Goal: Information Seeking & Learning: Learn about a topic

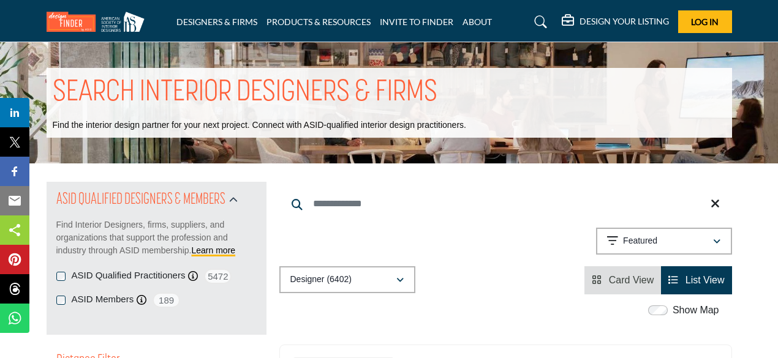
click at [455, 235] on div "Showing 21 results out of 6402 Featured" at bounding box center [505, 243] width 453 height 31
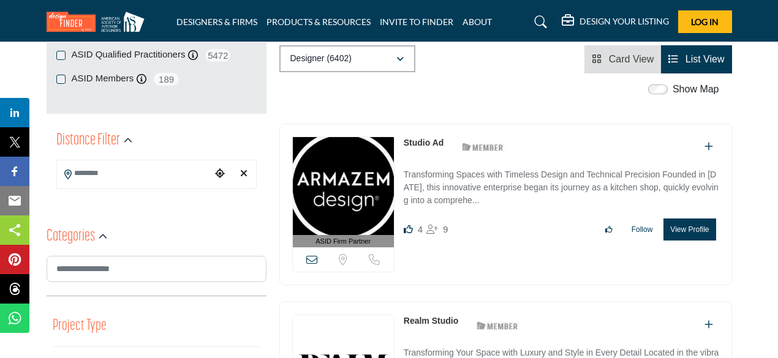
scroll to position [245, 0]
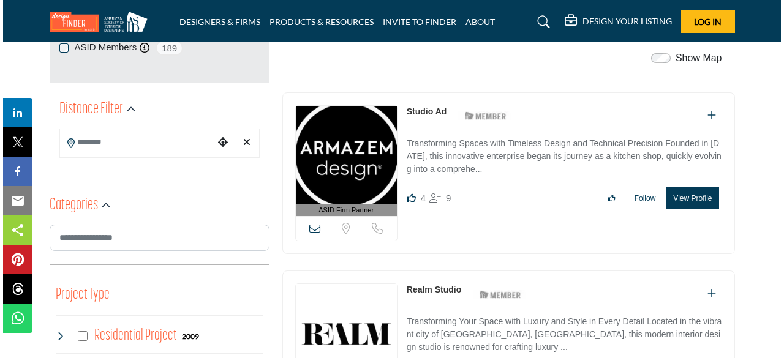
scroll to position [306, 0]
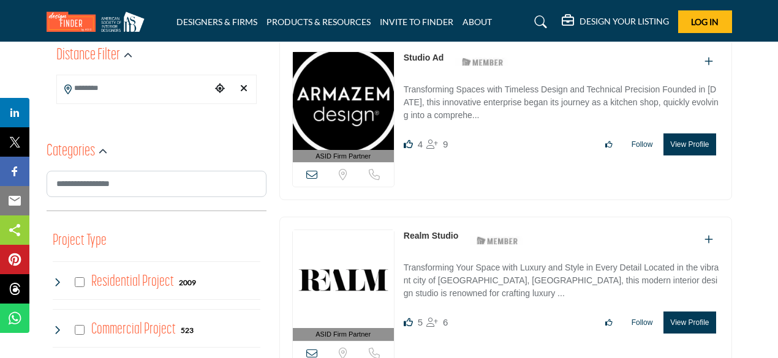
click at [688, 143] on button "View Profile" at bounding box center [690, 145] width 52 height 22
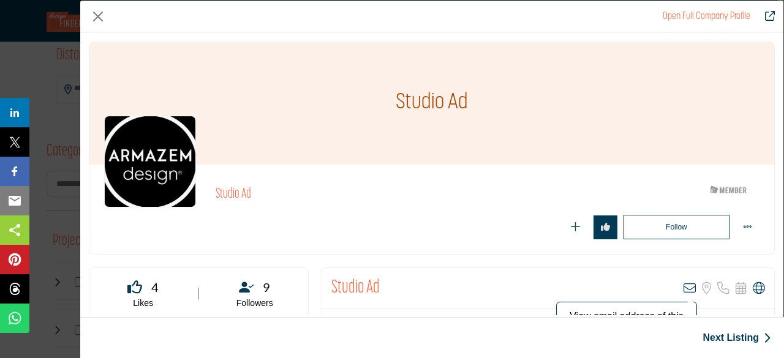
scroll to position [61, 0]
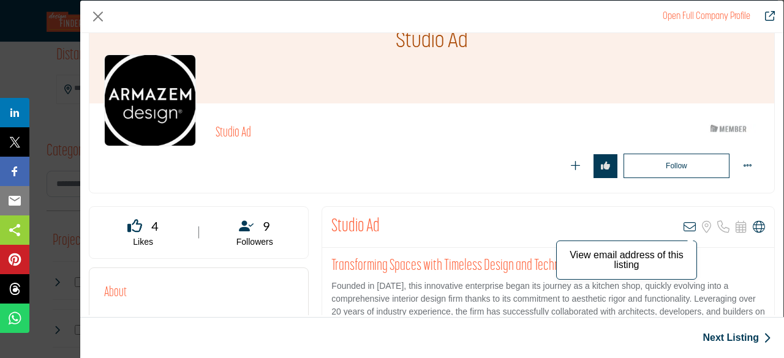
click at [684, 230] on icon "Company Data Modal" at bounding box center [690, 227] width 12 height 12
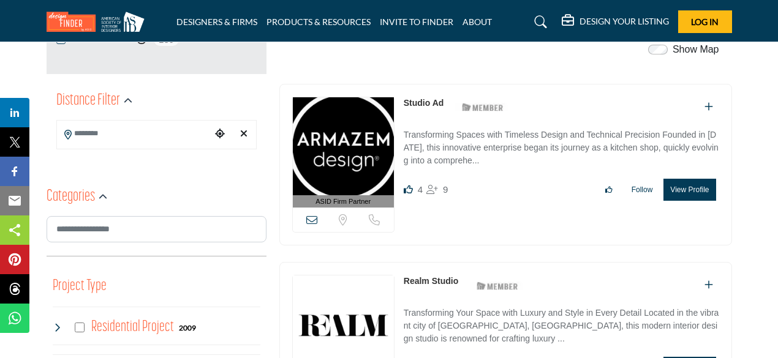
scroll to position [245, 0]
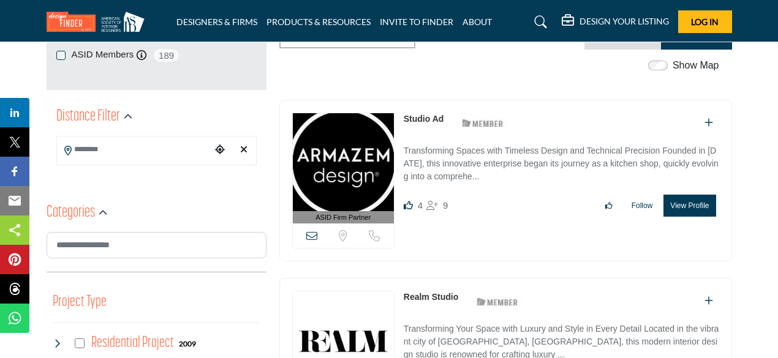
drag, startPoint x: 315, startPoint y: 235, endPoint x: 333, endPoint y: 255, distance: 27.4
click at [333, 255] on div "ASID Firm Partner ASID Firm Partners are design companies with ASID-qualified i…" at bounding box center [505, 181] width 453 height 162
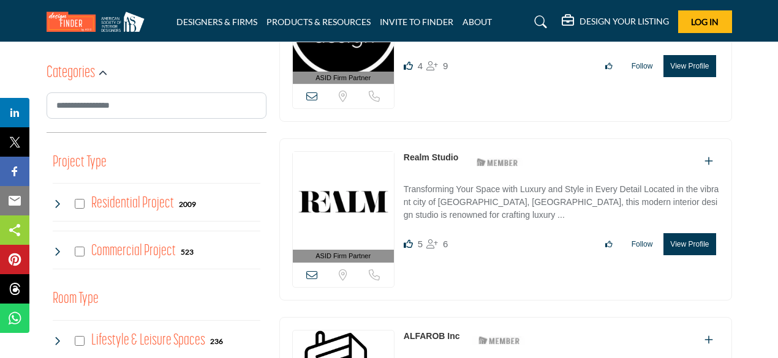
scroll to position [429, 0]
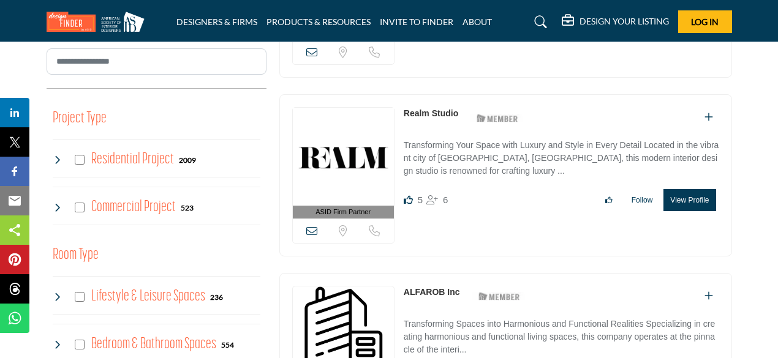
click at [309, 236] on div "Sorry, but we don't have a location for this listing Sorry, but we don't have a…" at bounding box center [343, 231] width 101 height 25
click at [310, 231] on icon at bounding box center [311, 230] width 11 height 11
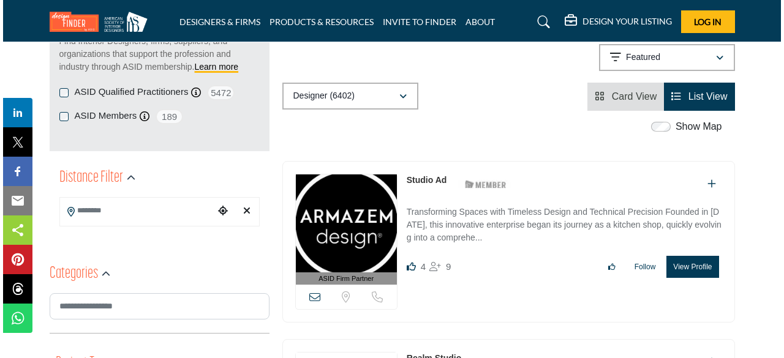
scroll to position [245, 0]
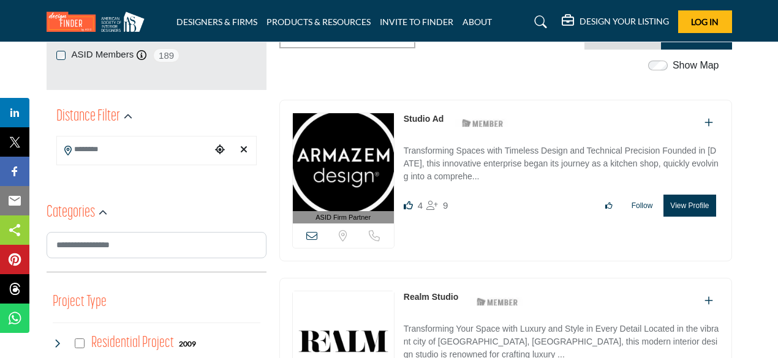
click at [692, 198] on button "View Profile" at bounding box center [690, 206] width 52 height 22
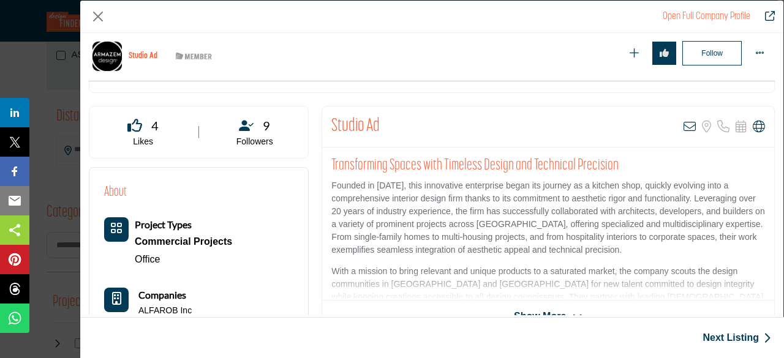
scroll to position [184, 0]
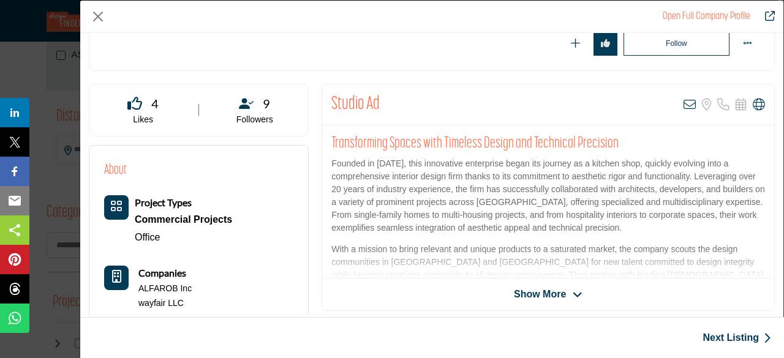
click at [546, 287] on span "Show More" at bounding box center [540, 294] width 52 height 15
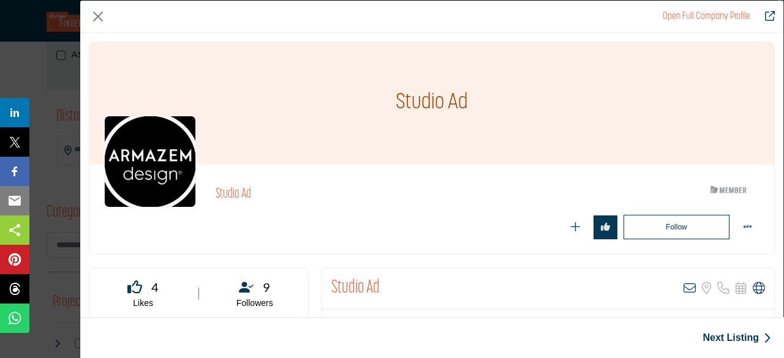
scroll to position [246, 0]
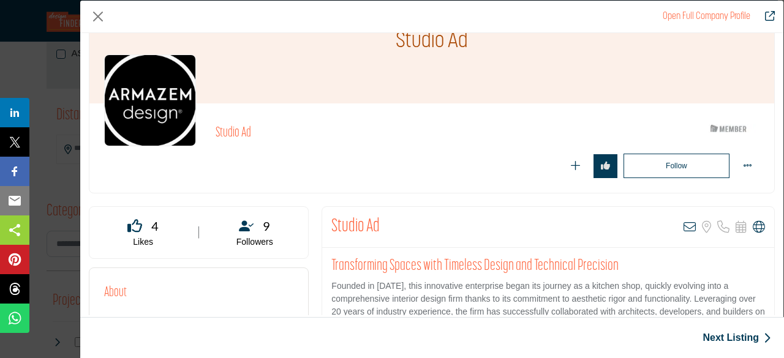
click at [469, 183] on div "Studio Ad ASID Member who supports and impacts the Interior Design industry." at bounding box center [431, 148] width 685 height 89
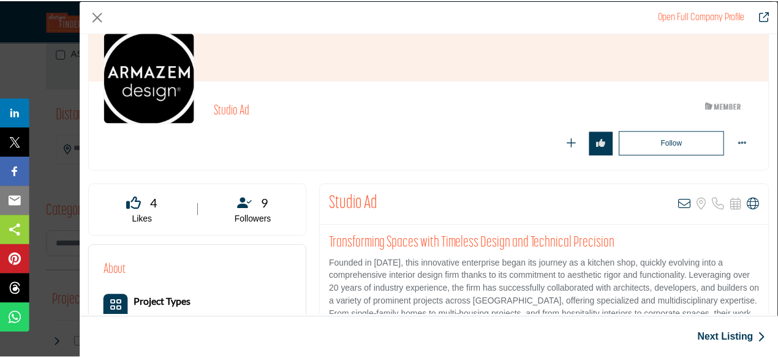
scroll to position [0, 0]
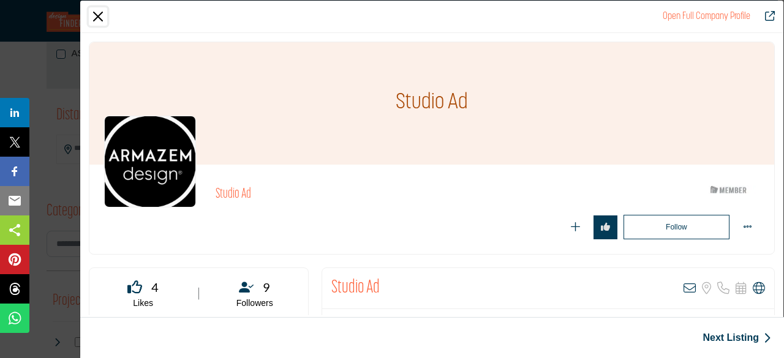
click at [94, 21] on button "Close" at bounding box center [98, 16] width 18 height 18
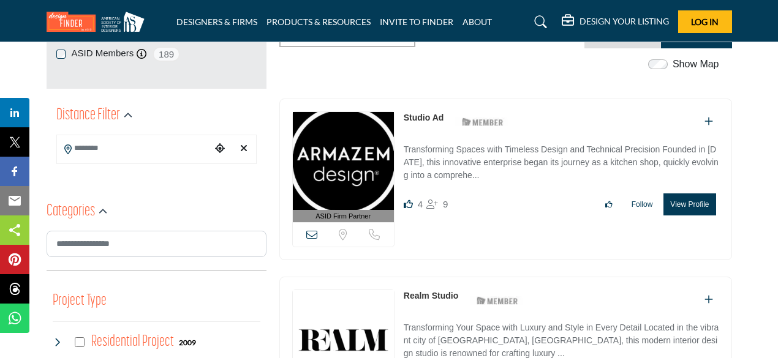
click at [423, 157] on p "Transforming Spaces with Timeless Design and Technical Precision Founded in [DA…" at bounding box center [562, 163] width 316 height 41
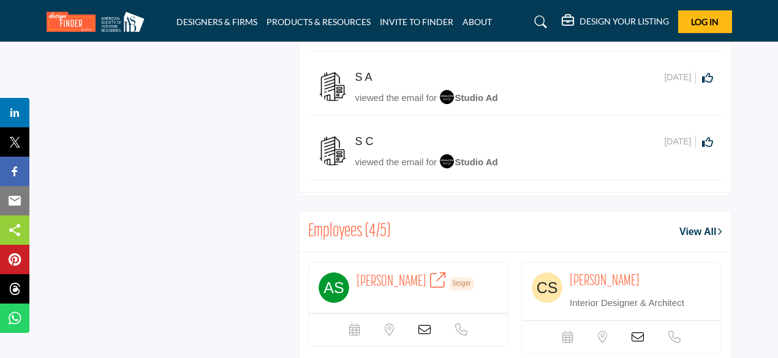
scroll to position [901, 0]
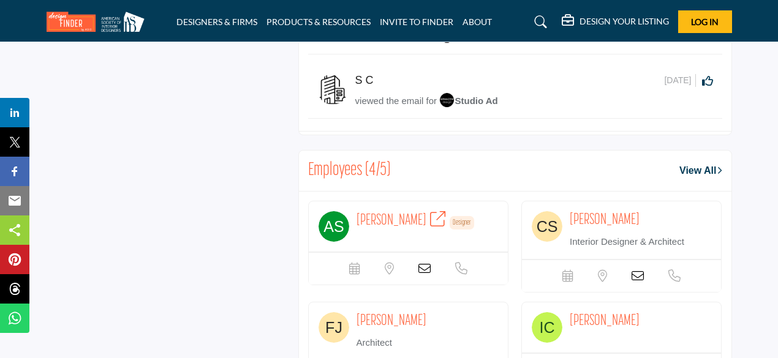
click at [425, 265] on icon at bounding box center [424, 269] width 12 height 12
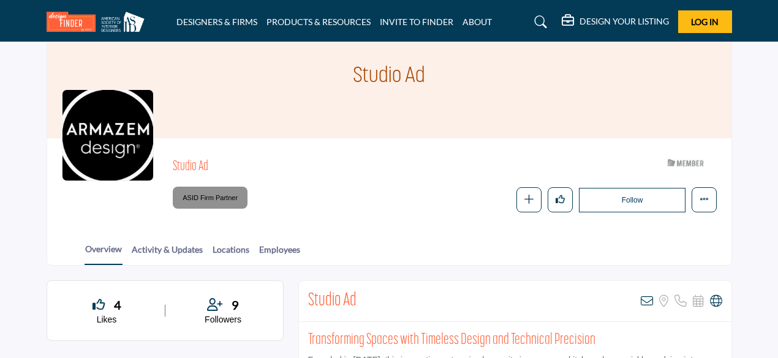
click at [0, 0] on div at bounding box center [0, 0] width 0 height 0
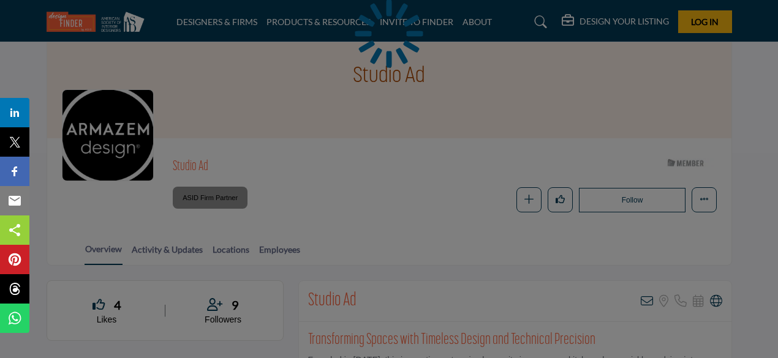
scroll to position [184, 0]
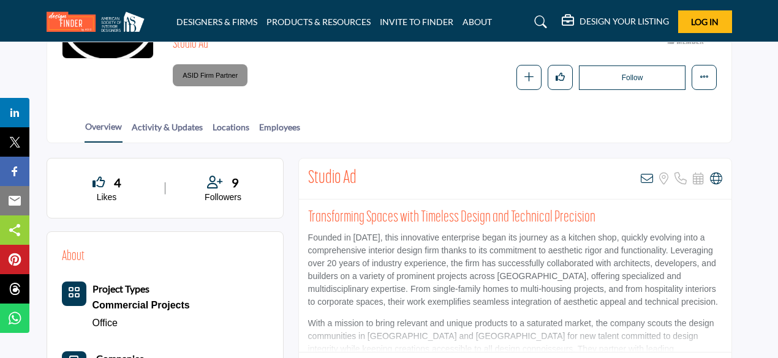
click at [161, 119] on div "Overview Activity & Updates Locations Employees" at bounding box center [405, 124] width 654 height 38
click at [161, 124] on link "Activity & Updates" at bounding box center [167, 131] width 72 height 21
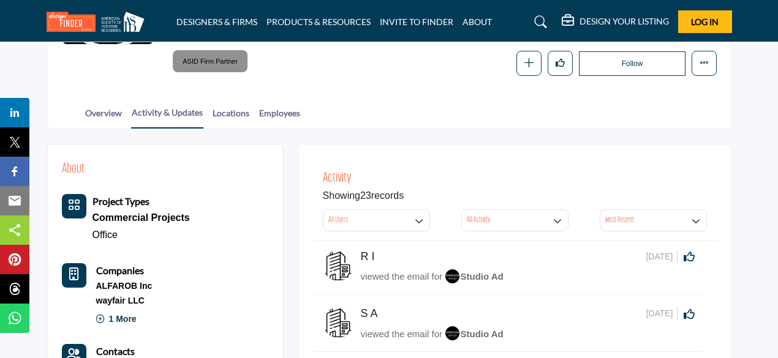
scroll to position [137, 0]
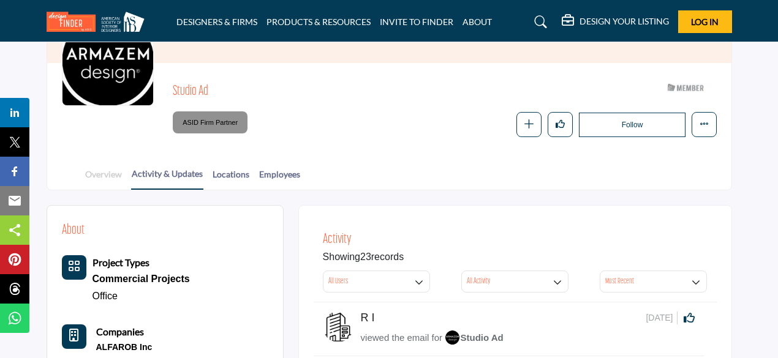
click at [91, 168] on link "Overview" at bounding box center [104, 178] width 38 height 21
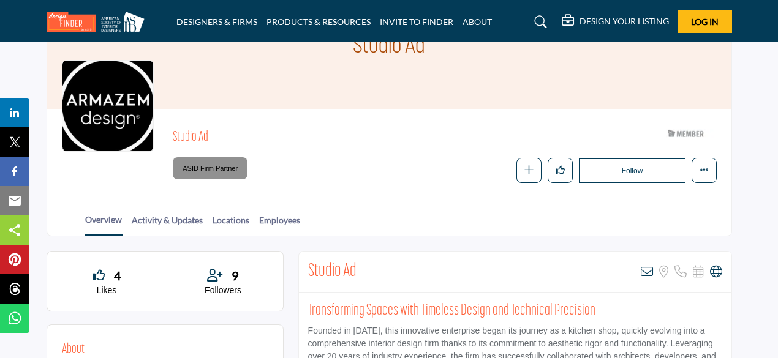
scroll to position [245, 0]
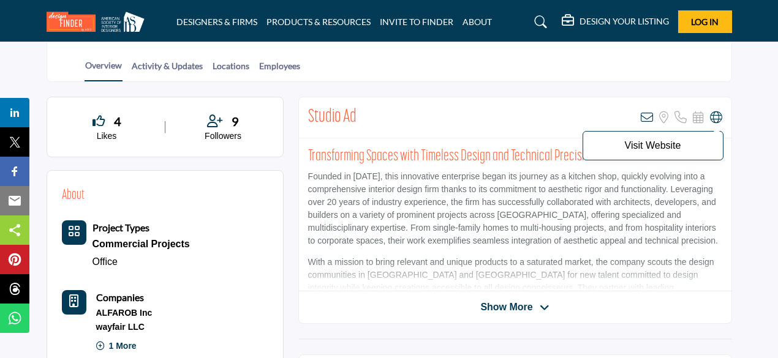
click at [712, 116] on icon at bounding box center [716, 118] width 12 height 12
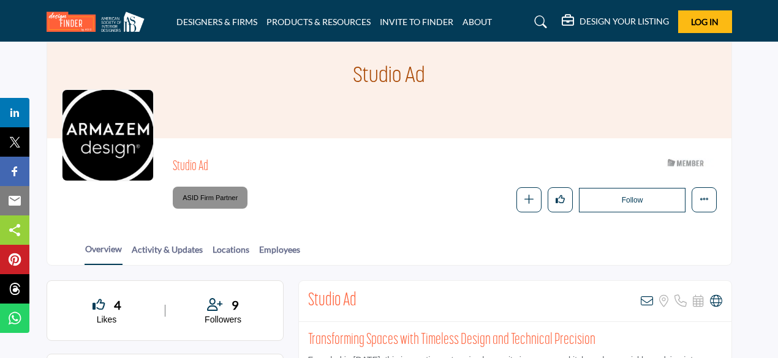
scroll to position [0, 0]
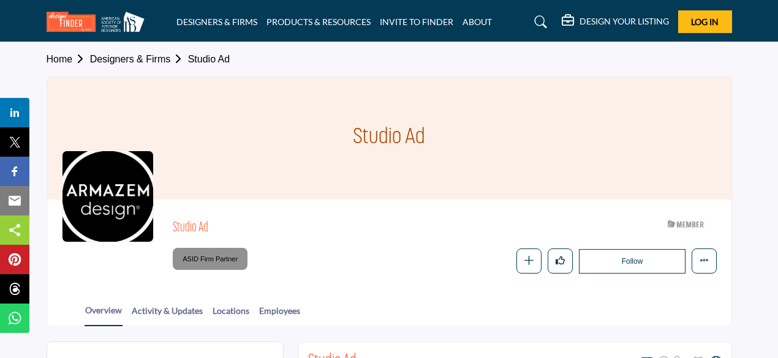
click at [113, 61] on link "Designers & Firms" at bounding box center [139, 59] width 98 height 10
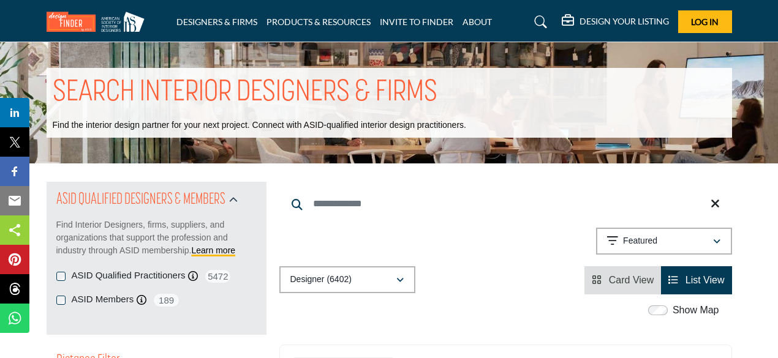
click at [419, 254] on div "Showing 21 results out of 6402 Featured" at bounding box center [505, 243] width 453 height 31
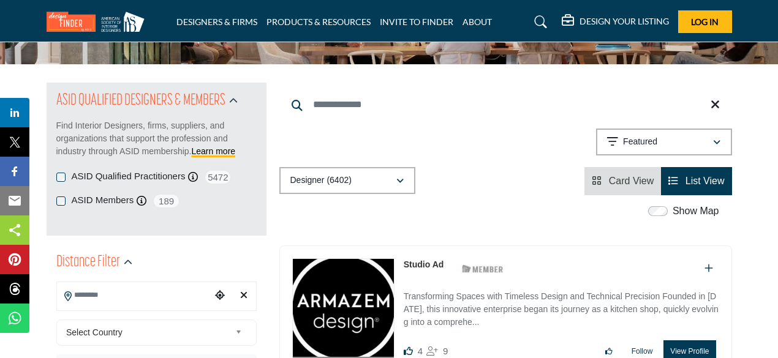
scroll to position [184, 0]
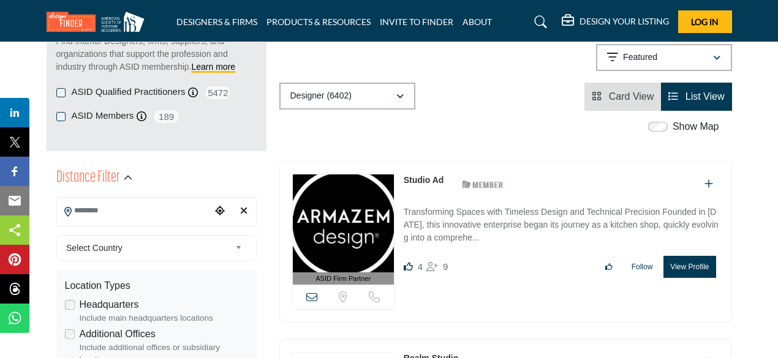
click at [373, 80] on div "Searched Term Searched Results 21" at bounding box center [505, 54] width 453 height 113
click at [376, 94] on div "Designer (6402)" at bounding box center [342, 96] width 105 height 15
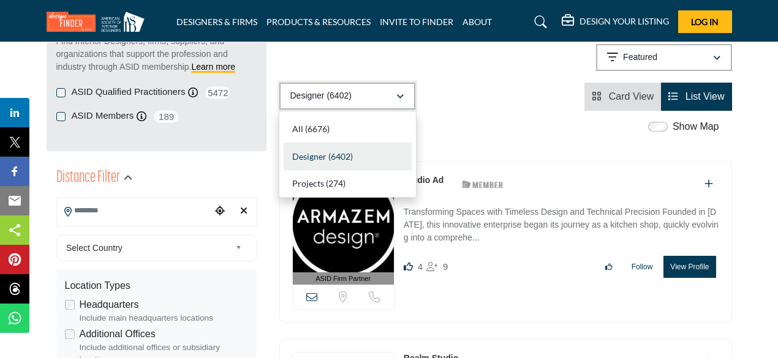
click at [376, 94] on div "Designer (6402)" at bounding box center [342, 96] width 105 height 15
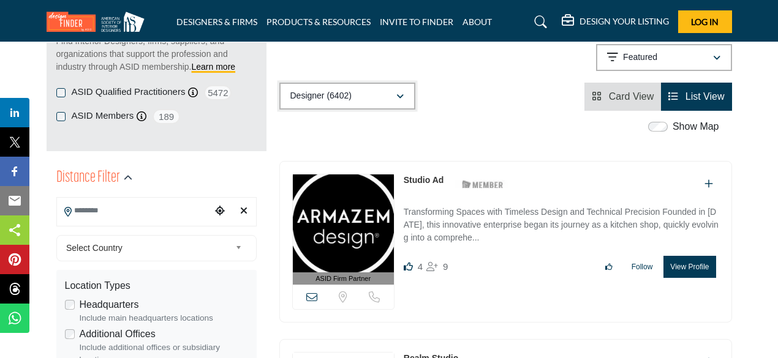
scroll to position [245, 0]
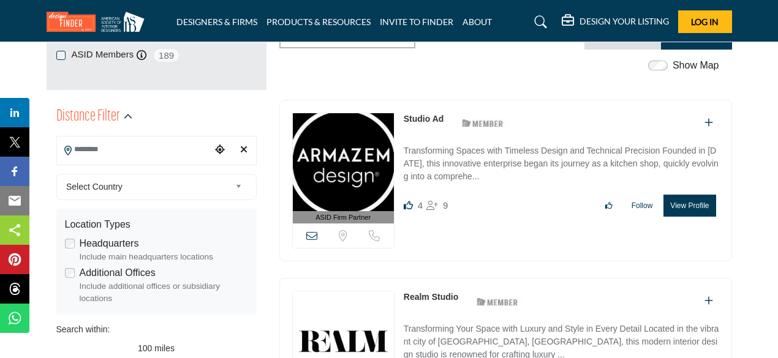
click at [335, 167] on img at bounding box center [343, 162] width 101 height 98
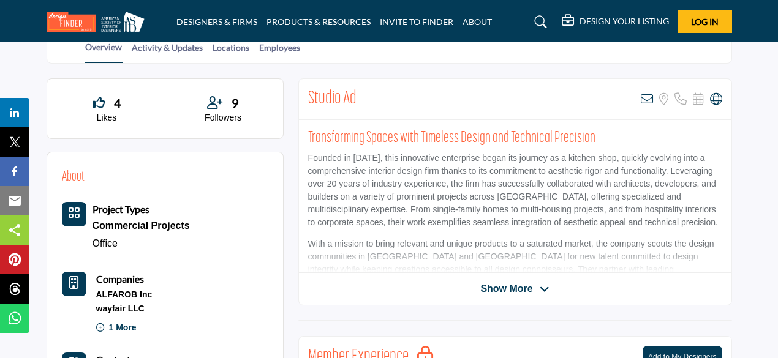
scroll to position [227, 0]
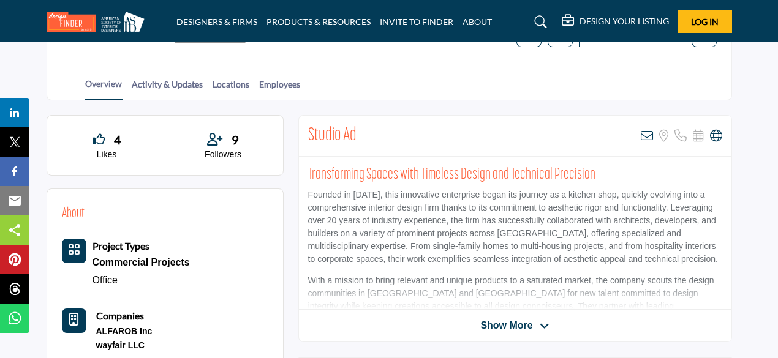
click at [532, 322] on span "Show More" at bounding box center [506, 326] width 52 height 15
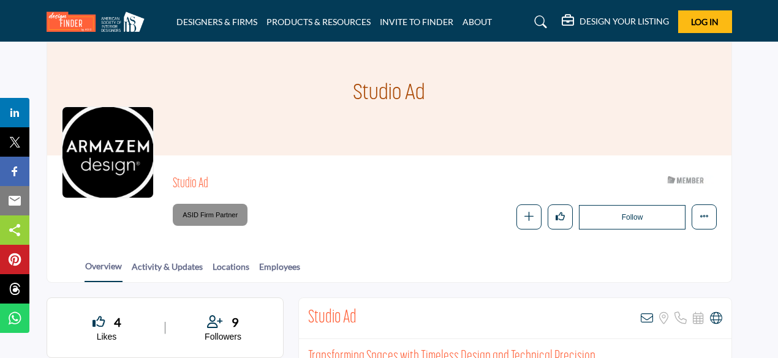
scroll to position [43, 0]
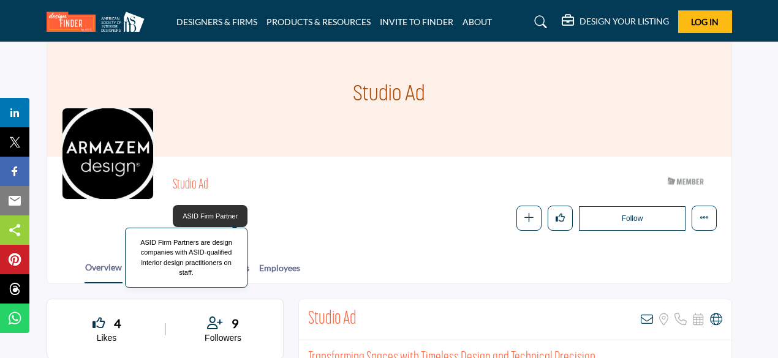
click at [203, 215] on span "ASID Firm Partner" at bounding box center [210, 216] width 65 height 17
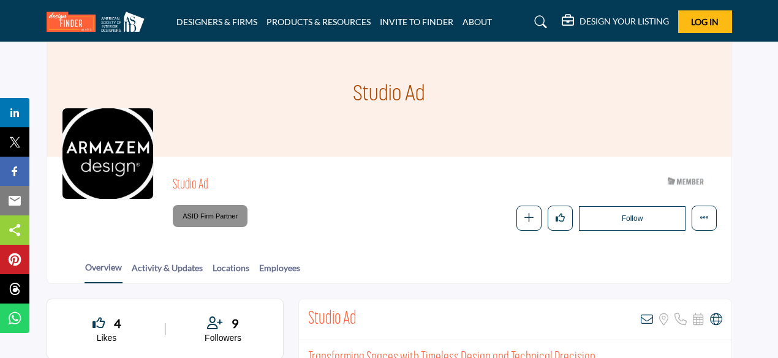
click at [718, 206] on div "Studio Ad ASID Member who supports and impacts the Interior Design industry. AS…" at bounding box center [389, 201] width 684 height 89
click at [711, 213] on button "More details" at bounding box center [704, 218] width 25 height 25
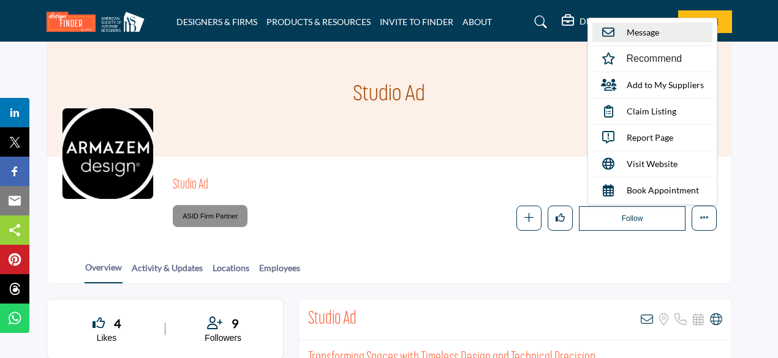
click at [635, 24] on link "Message" at bounding box center [652, 33] width 120 height 20
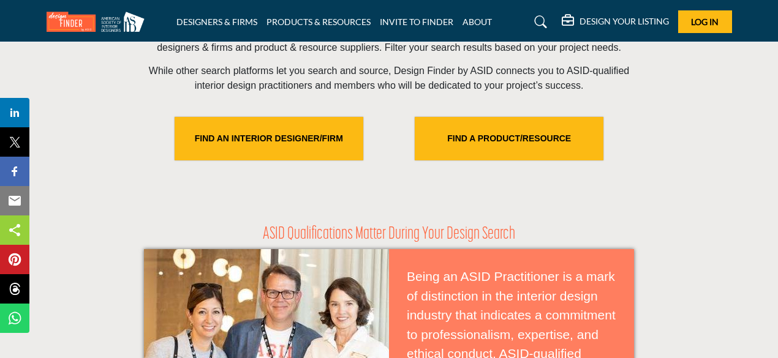
scroll to position [429, 0]
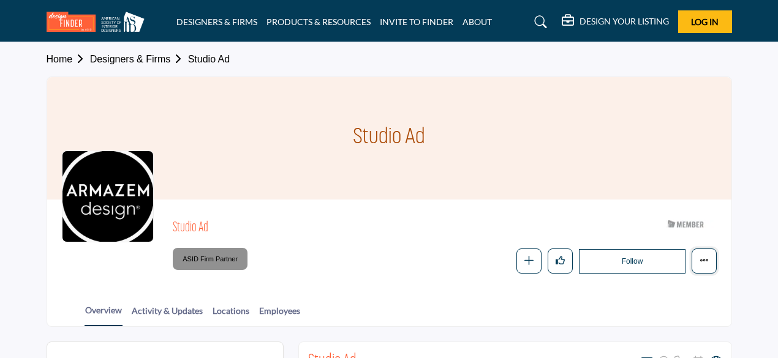
click at [697, 249] on button "More details" at bounding box center [704, 261] width 25 height 25
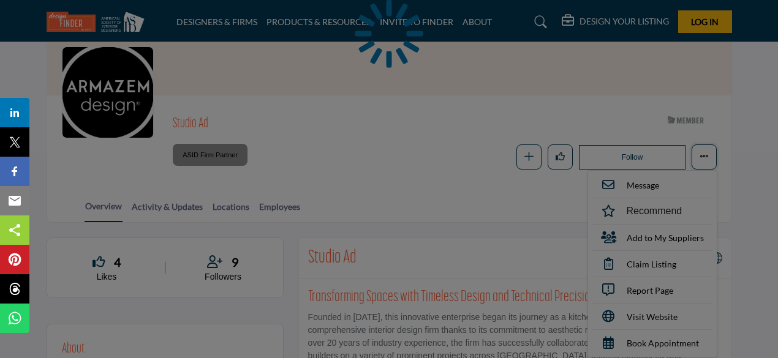
scroll to position [165, 0]
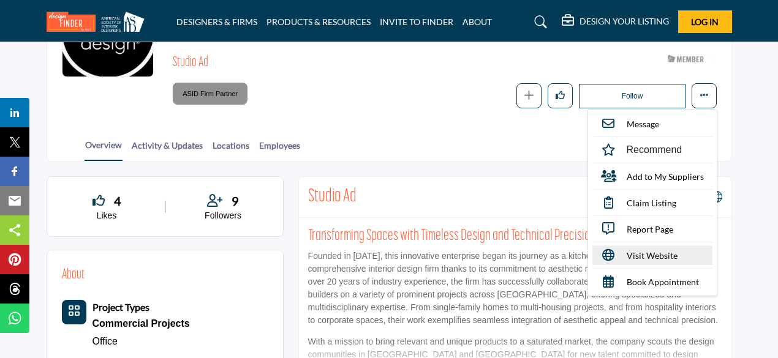
click at [654, 254] on span "Visit Website" at bounding box center [652, 255] width 51 height 13
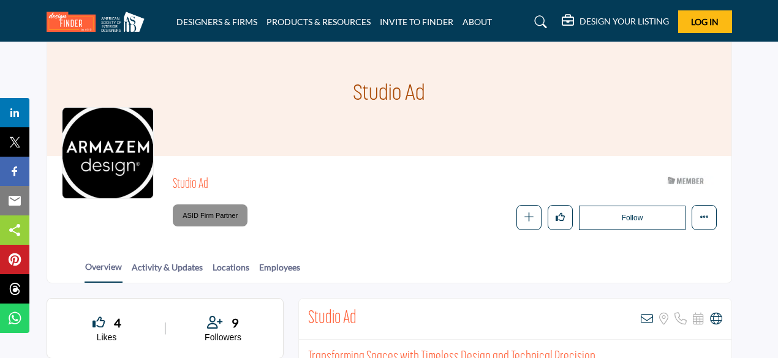
scroll to position [0, 0]
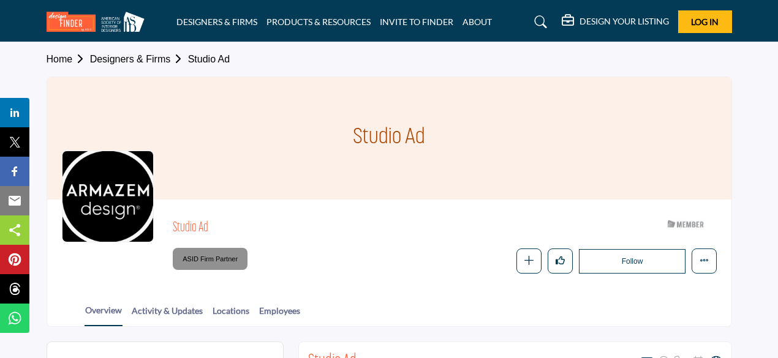
click at [176, 63] on link "Designers & Firms" at bounding box center [139, 59] width 98 height 10
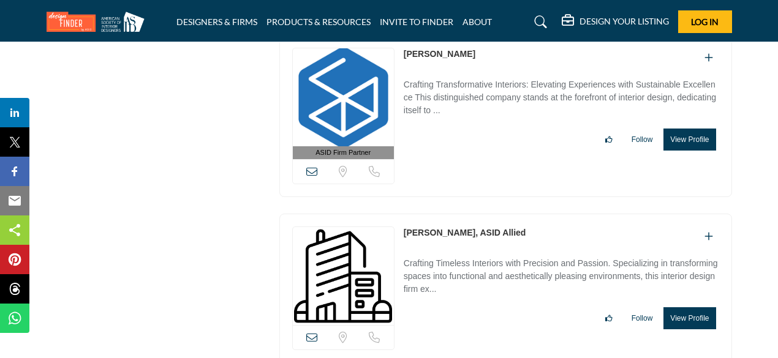
scroll to position [35958, 0]
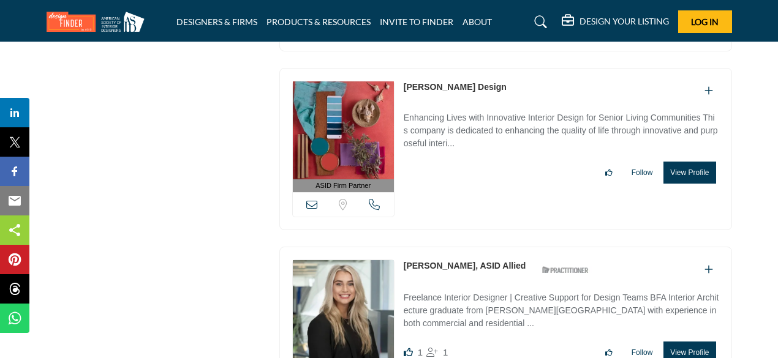
scroll to position [35774, 0]
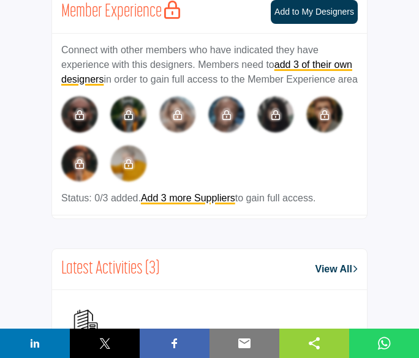
scroll to position [674, 0]
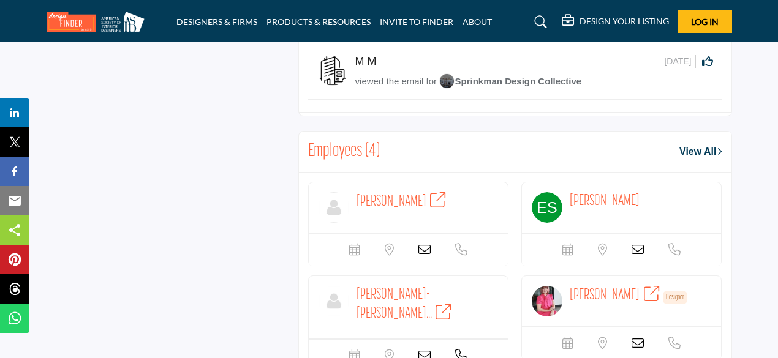
scroll to position [55, 0]
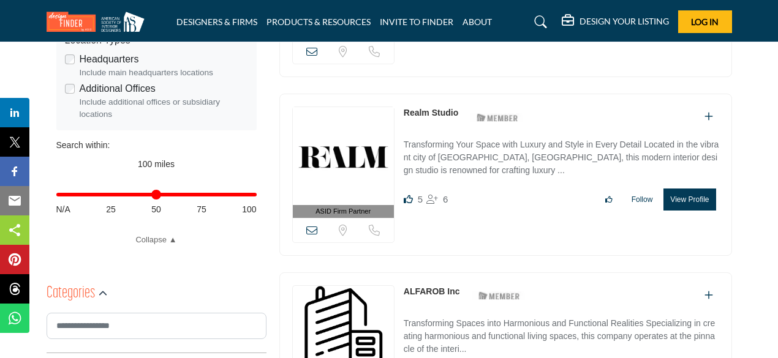
scroll to position [490, 0]
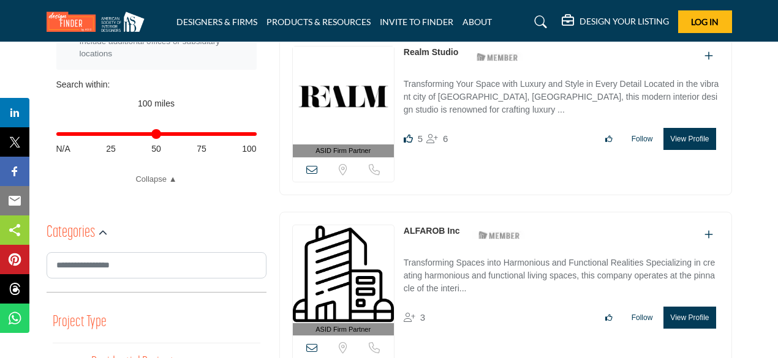
click at [375, 254] on img at bounding box center [343, 274] width 101 height 98
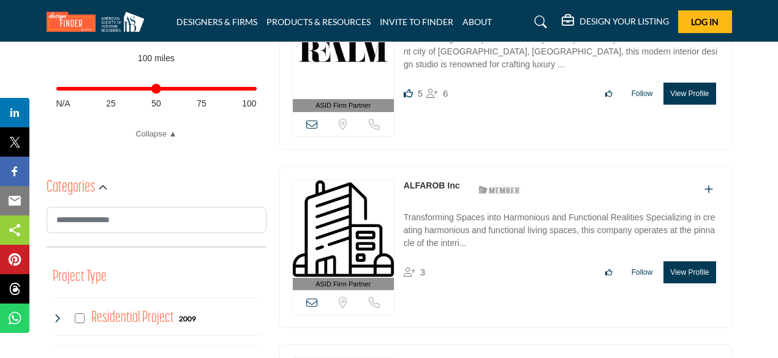
scroll to position [551, 0]
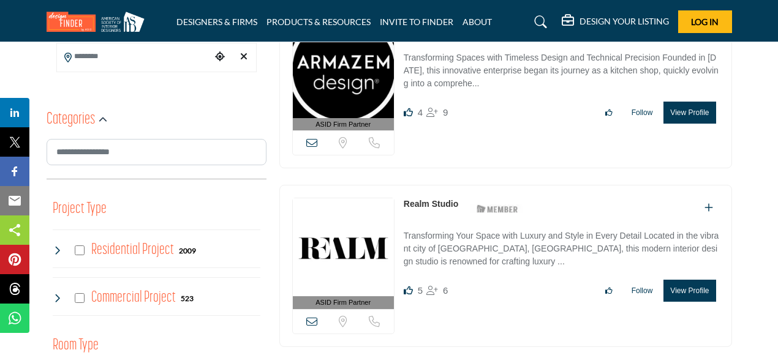
scroll to position [336, 0]
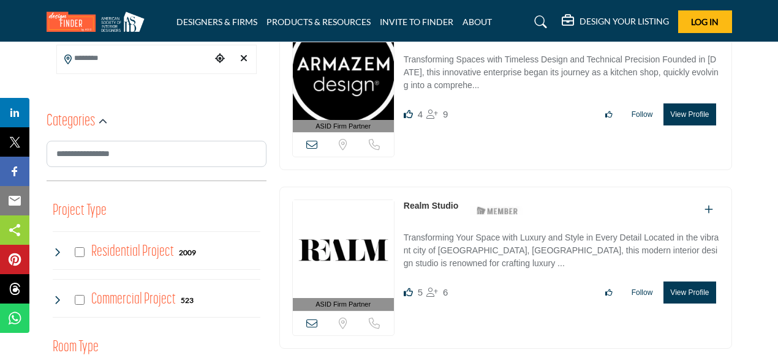
click at [304, 177] on div "ASID Firm Partner ASID Firm Partners are design companies with ASID-qualified i…" at bounding box center [506, 96] width 466 height 175
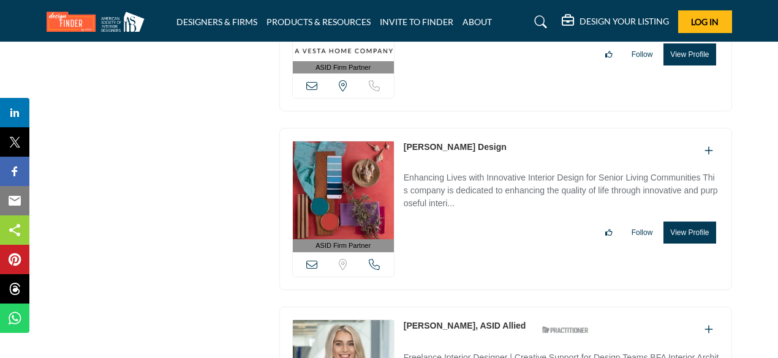
scroll to position [35782, 0]
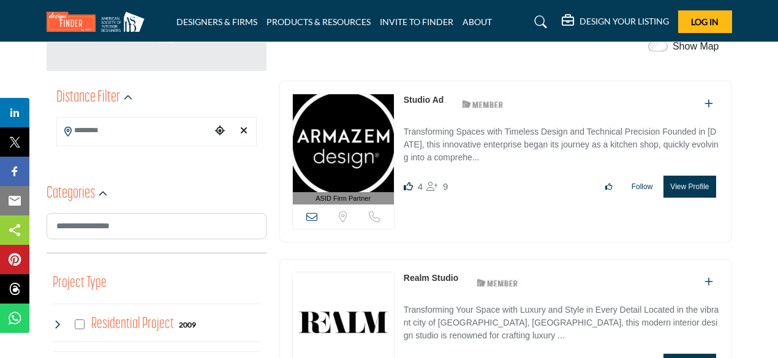
scroll to position [245, 0]
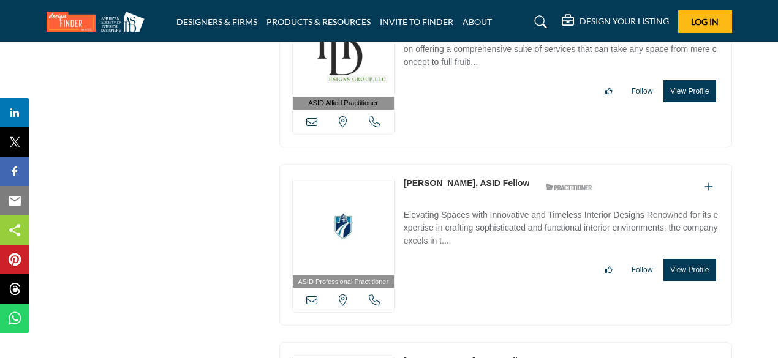
scroll to position [43808, 0]
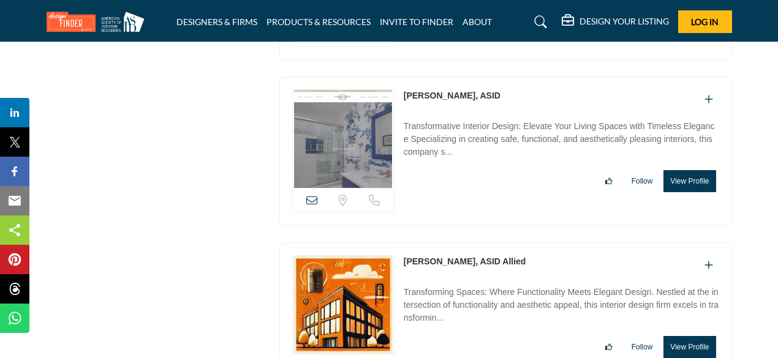
scroll to position [43808, 0]
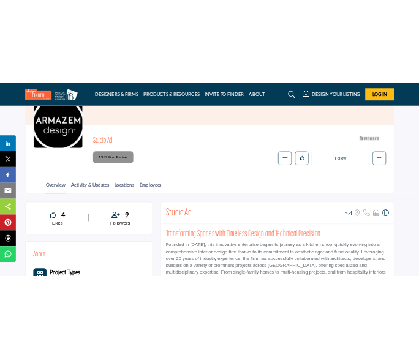
scroll to position [123, 0]
